Goal: Task Accomplishment & Management: Manage account settings

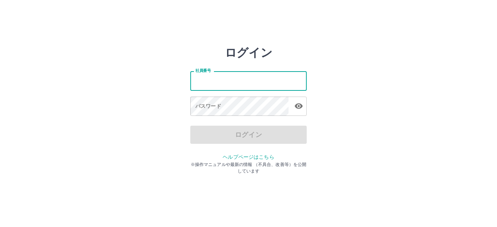
type input "*******"
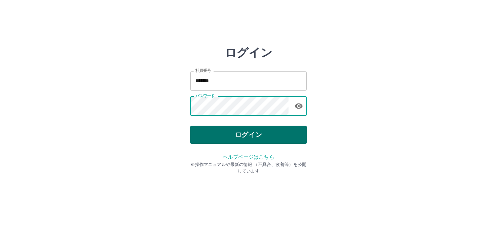
click at [213, 132] on button "ログイン" at bounding box center [248, 135] width 116 height 18
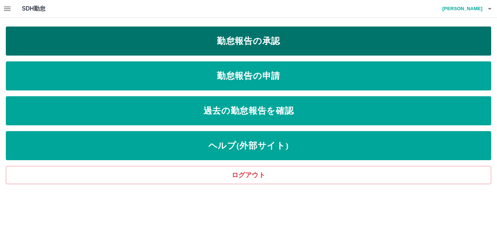
click at [134, 39] on link "勤怠報告の承認" at bounding box center [248, 41] width 485 height 29
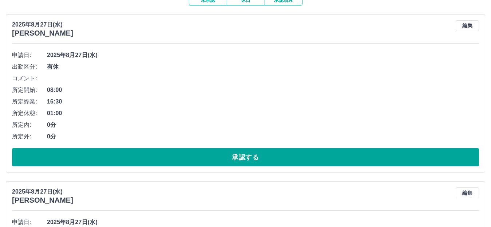
scroll to position [73, 0]
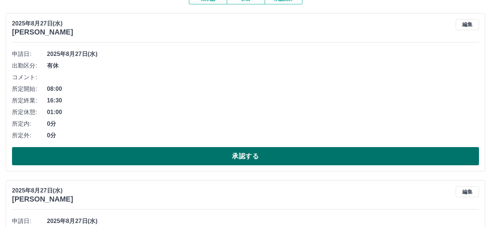
click at [155, 154] on button "承認する" at bounding box center [245, 156] width 467 height 18
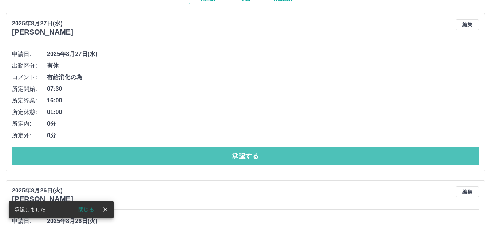
click at [150, 148] on button "承認する" at bounding box center [245, 156] width 467 height 18
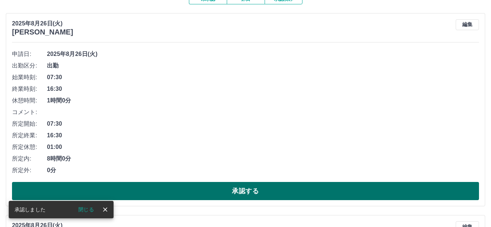
click at [147, 191] on button "承認する" at bounding box center [245, 191] width 467 height 18
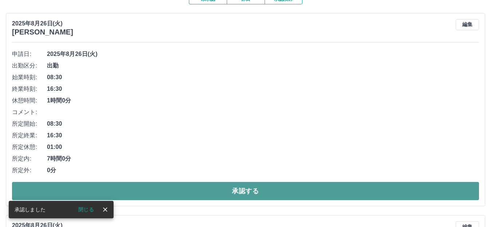
click at [179, 194] on button "承認する" at bounding box center [245, 191] width 467 height 18
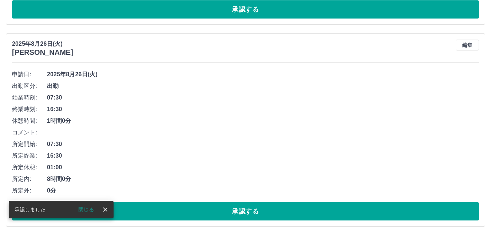
scroll to position [52, 0]
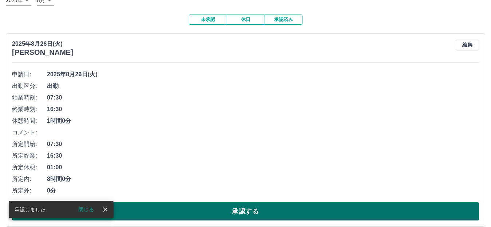
click at [162, 206] on button "承認する" at bounding box center [245, 212] width 467 height 18
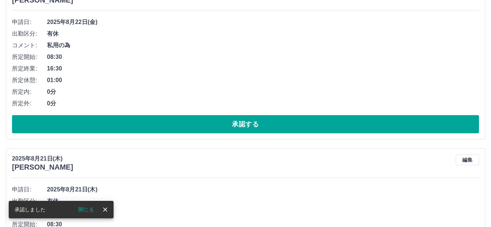
scroll to position [105, 0]
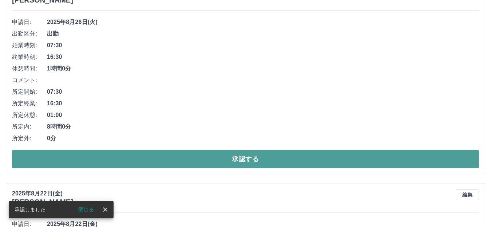
click at [158, 161] on button "承認する" at bounding box center [245, 159] width 467 height 18
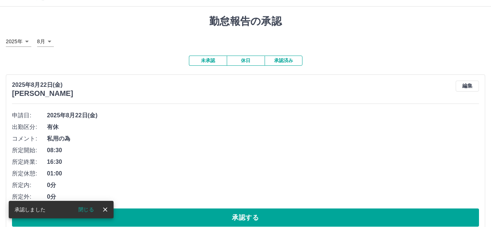
scroll to position [0, 0]
